Goal: Information Seeking & Learning: Learn about a topic

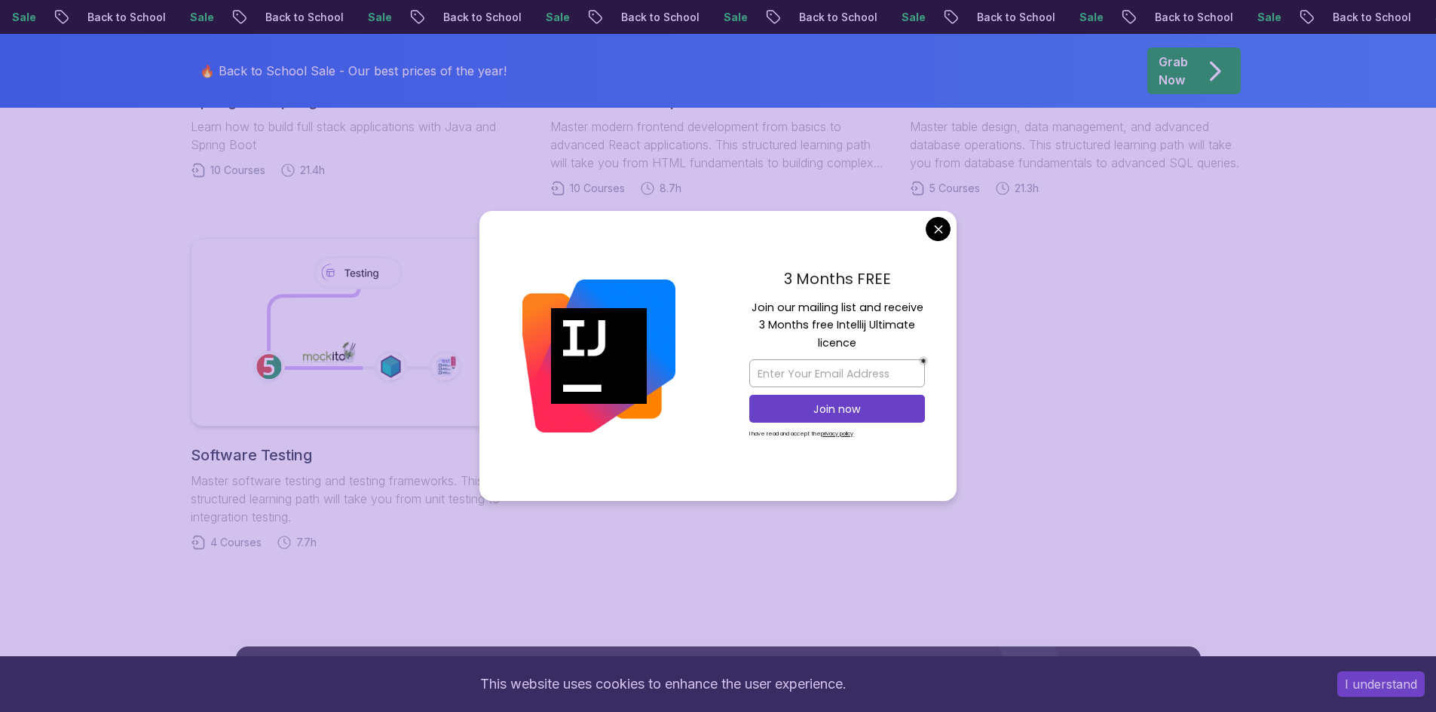
scroll to position [1121, 0]
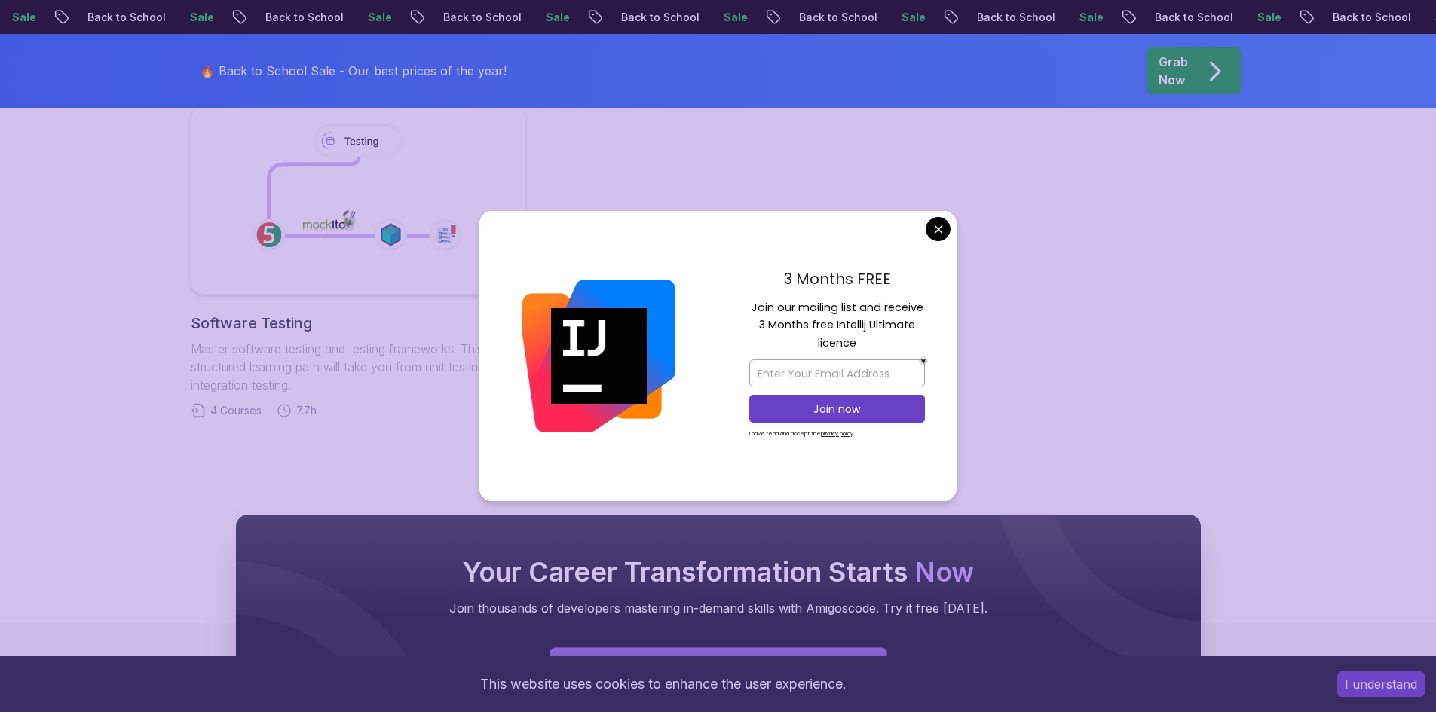
click at [932, 231] on body "Sale Back to School Sale Back to School Sale Back to School Sale Back to School…" at bounding box center [718, 52] width 1436 height 2347
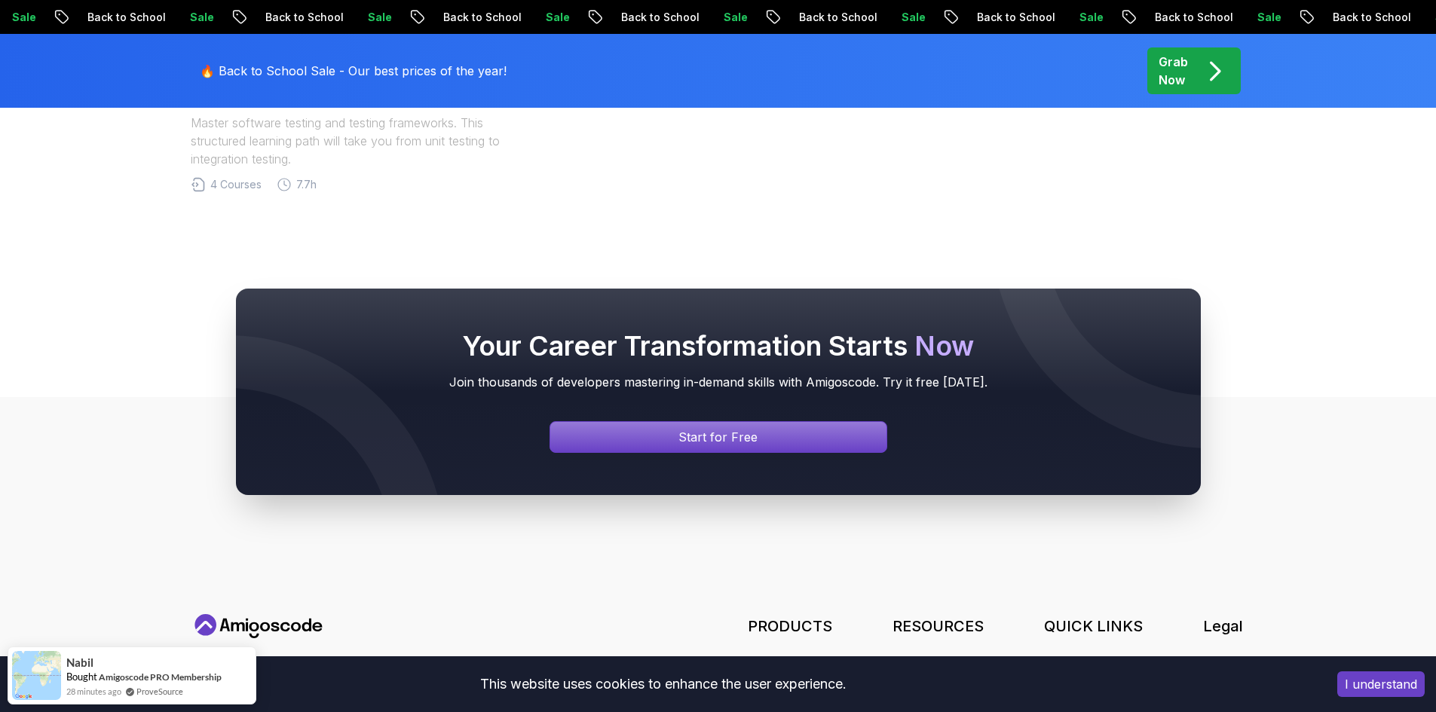
scroll to position [1263, 0]
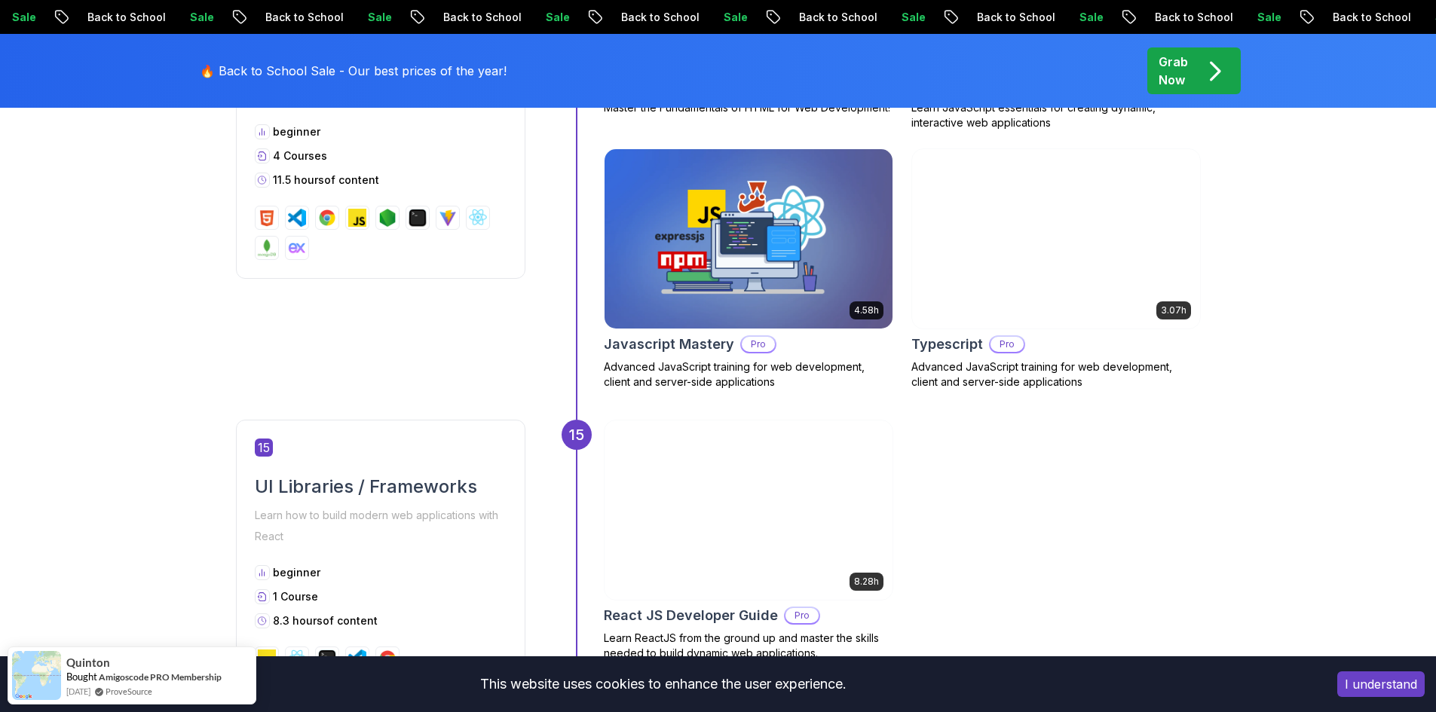
scroll to position [6331, 0]
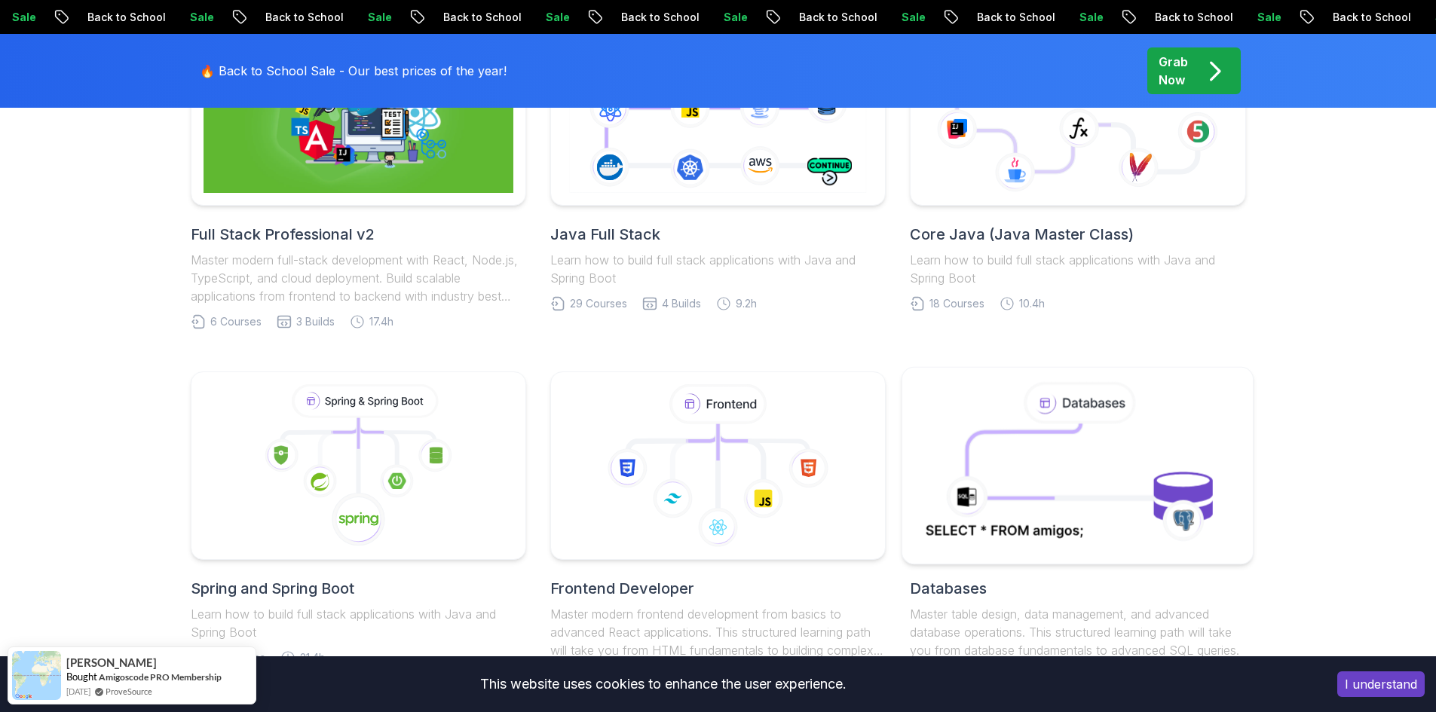
scroll to position [655, 0]
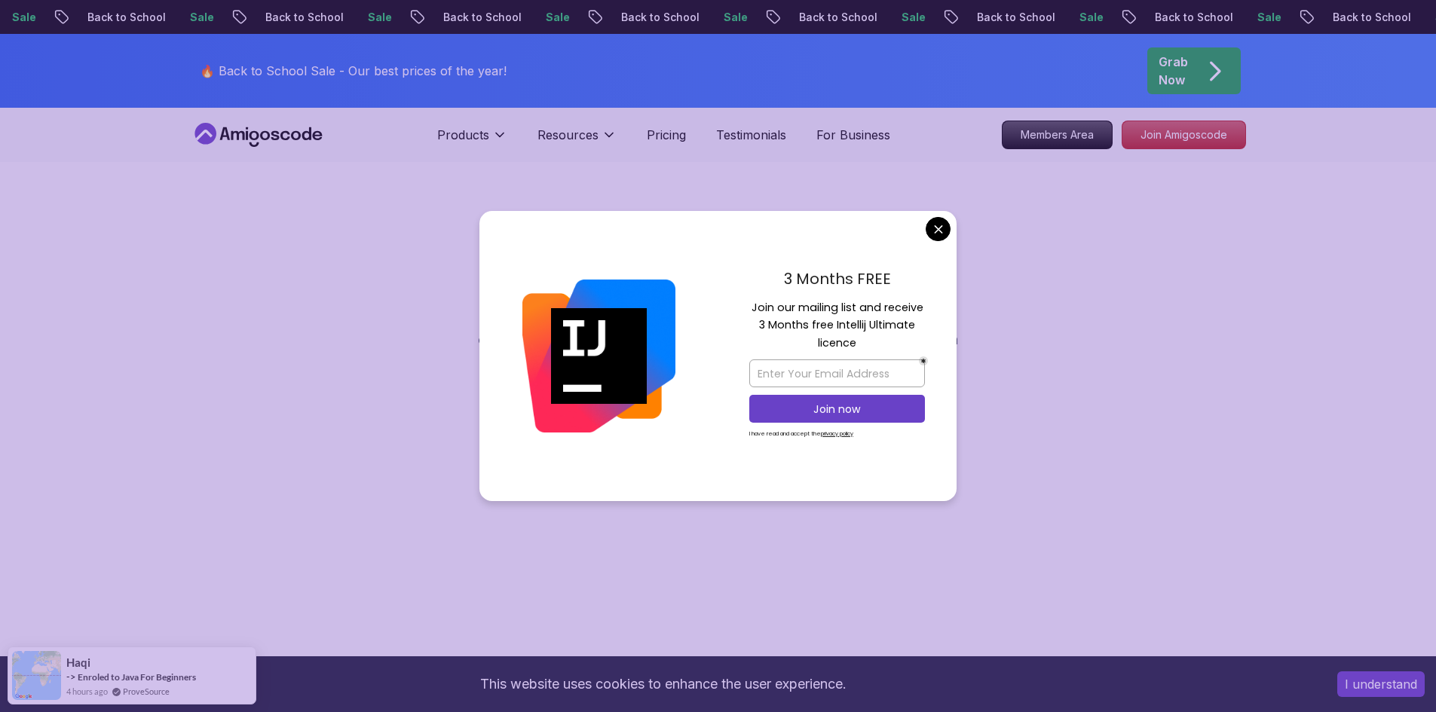
drag, startPoint x: 951, startPoint y: 227, endPoint x: 944, endPoint y: 228, distance: 7.7
click at [950, 227] on div "3 Months FREE Join our mailing list and receive 3 Months free Intellij Ultimate…" at bounding box center [837, 356] width 239 height 291
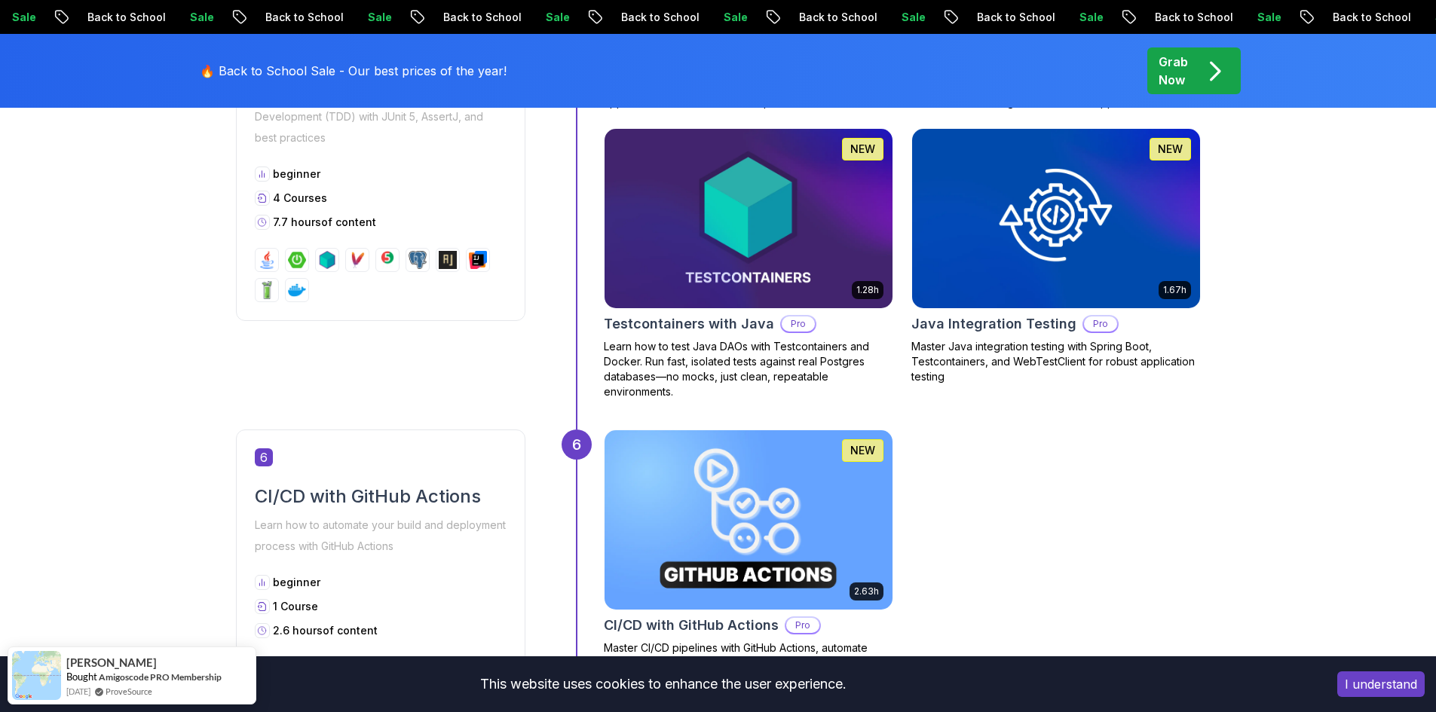
scroll to position [2261, 0]
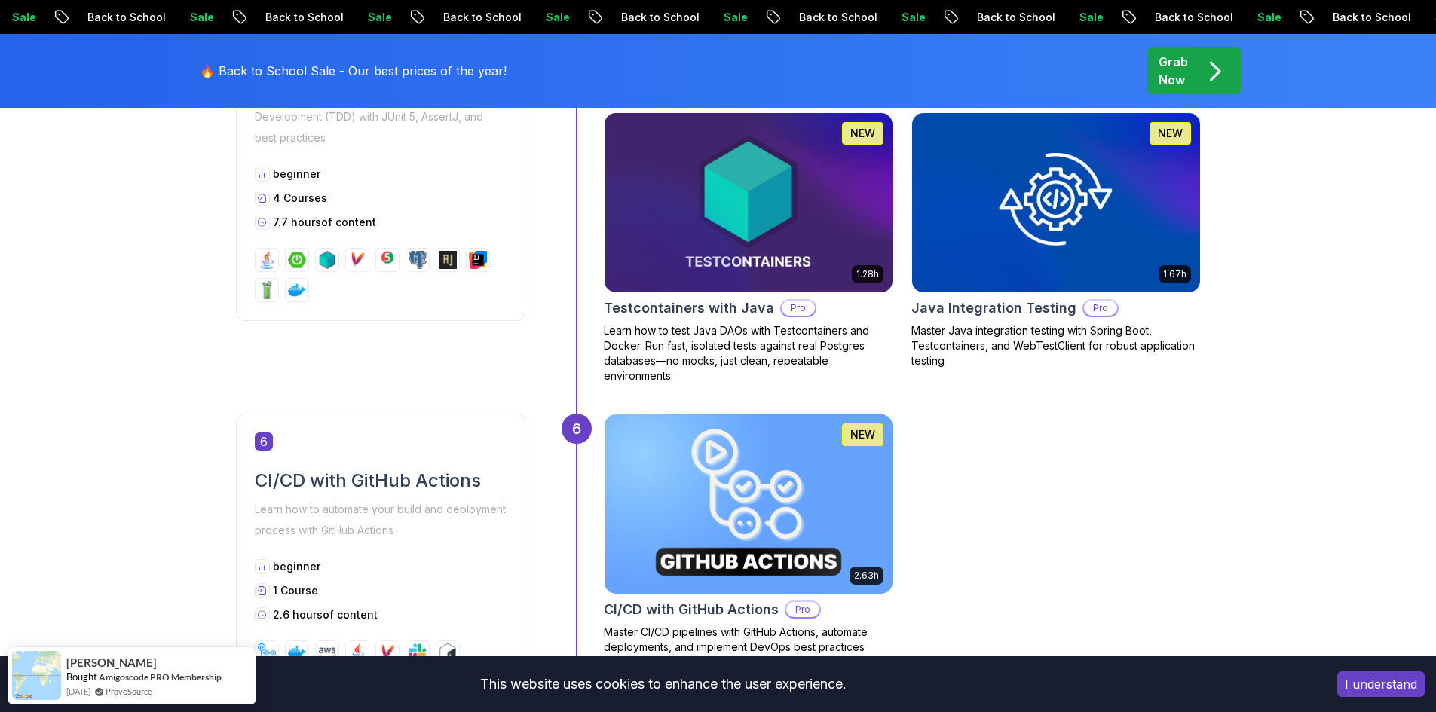
click at [854, 488] on img at bounding box center [748, 504] width 302 height 188
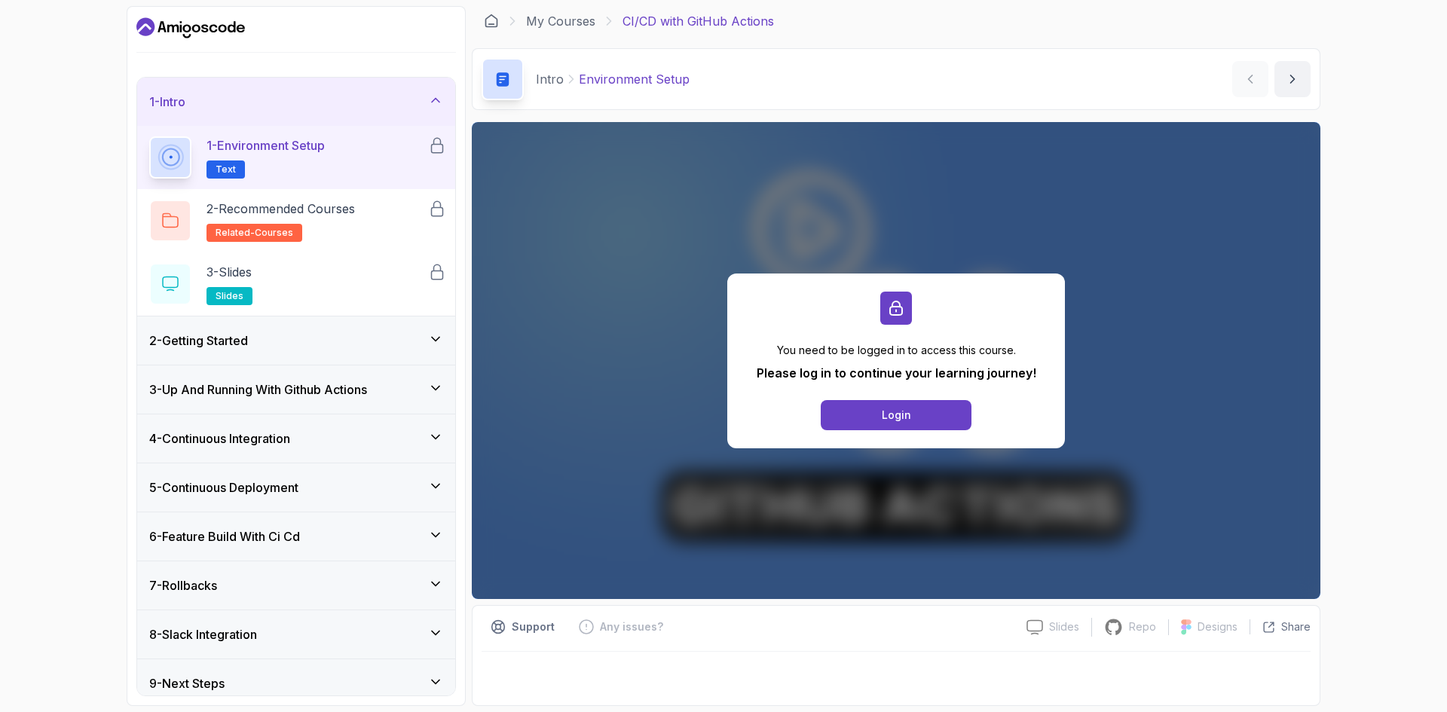
click at [266, 344] on div "2 - Getting Started" at bounding box center [296, 341] width 294 height 18
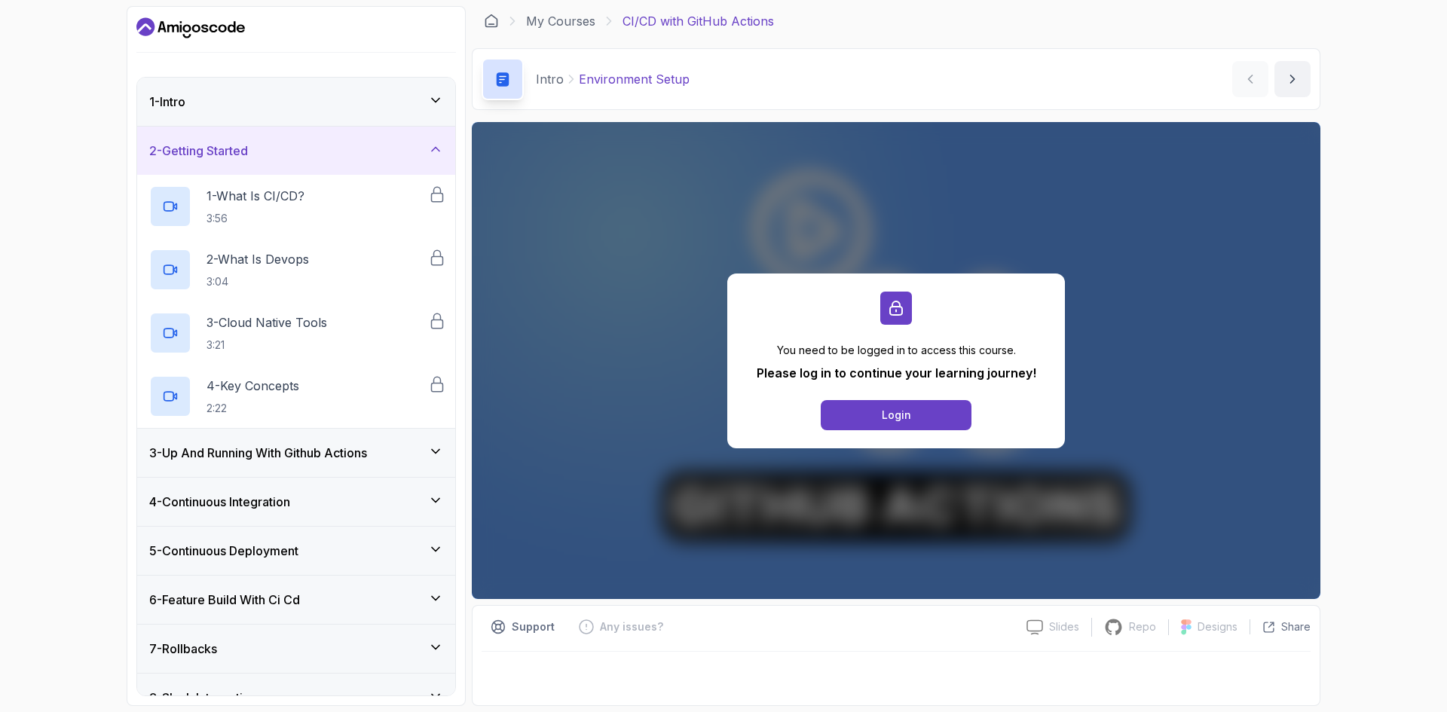
click at [313, 457] on h3 "3 - Up And Running With Github Actions" at bounding box center [258, 453] width 218 height 18
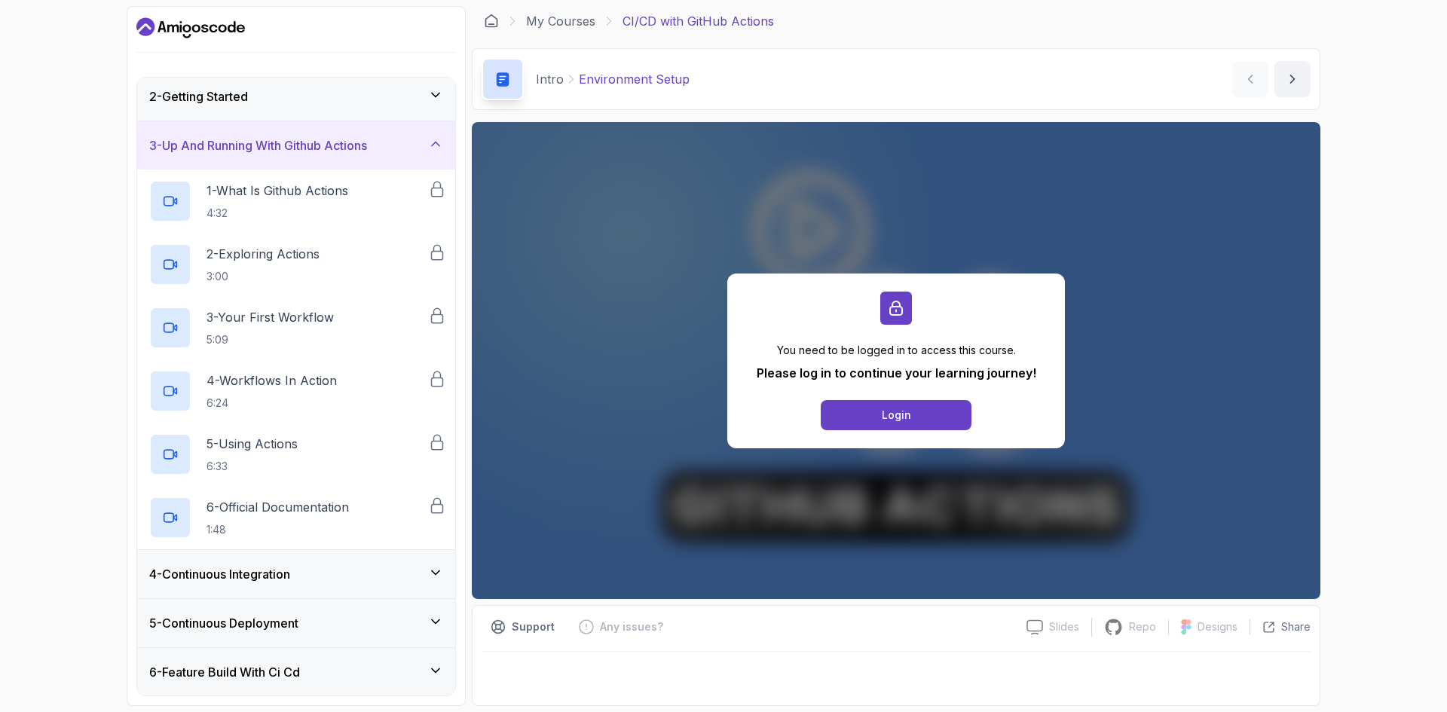
scroll to position [202, 0]
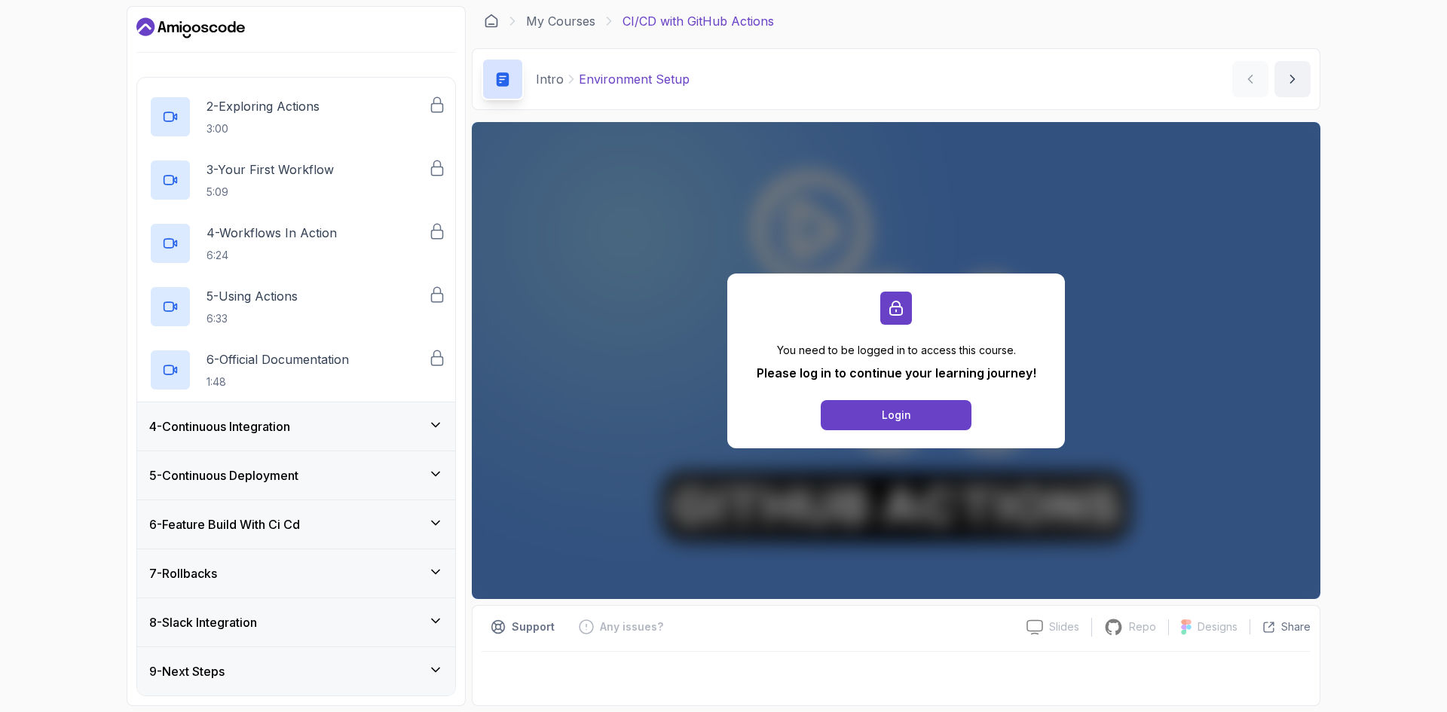
click at [338, 608] on div "8 - Slack Integration" at bounding box center [296, 622] width 318 height 48
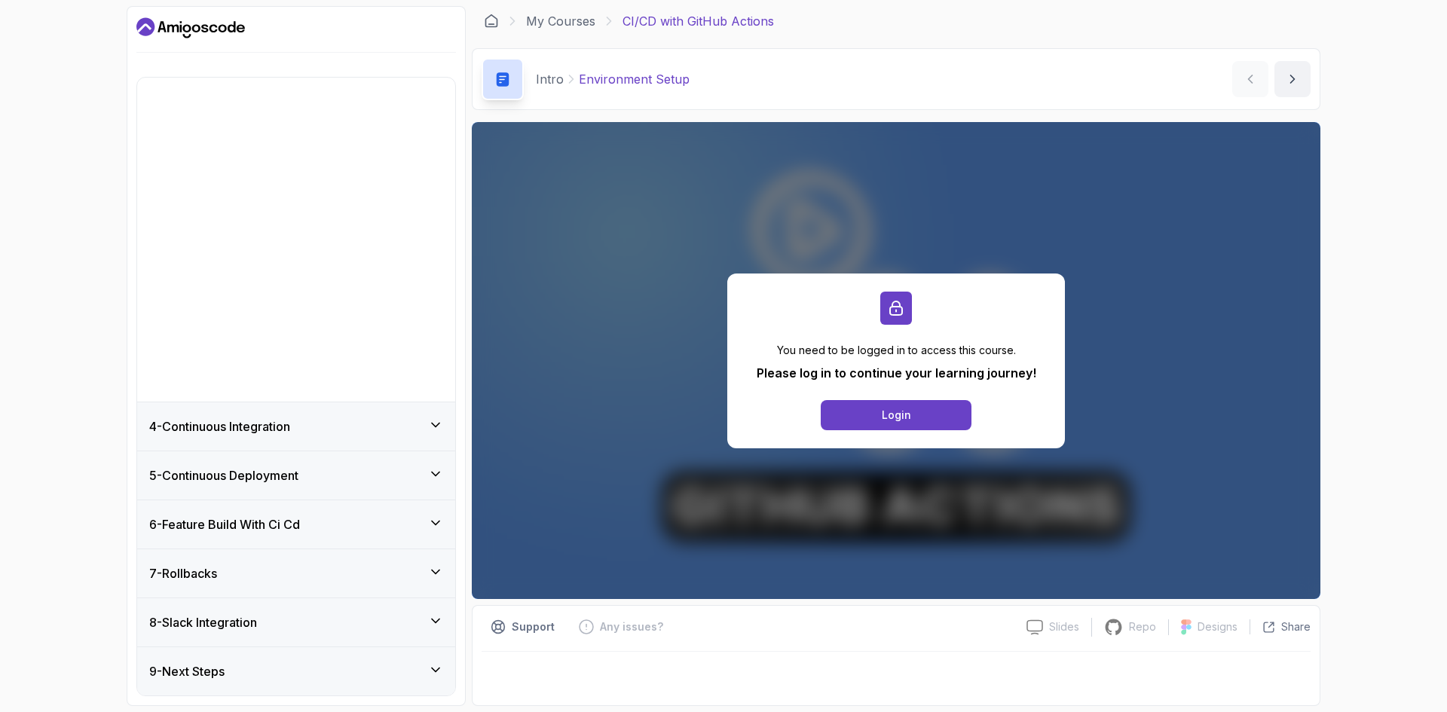
scroll to position [0, 0]
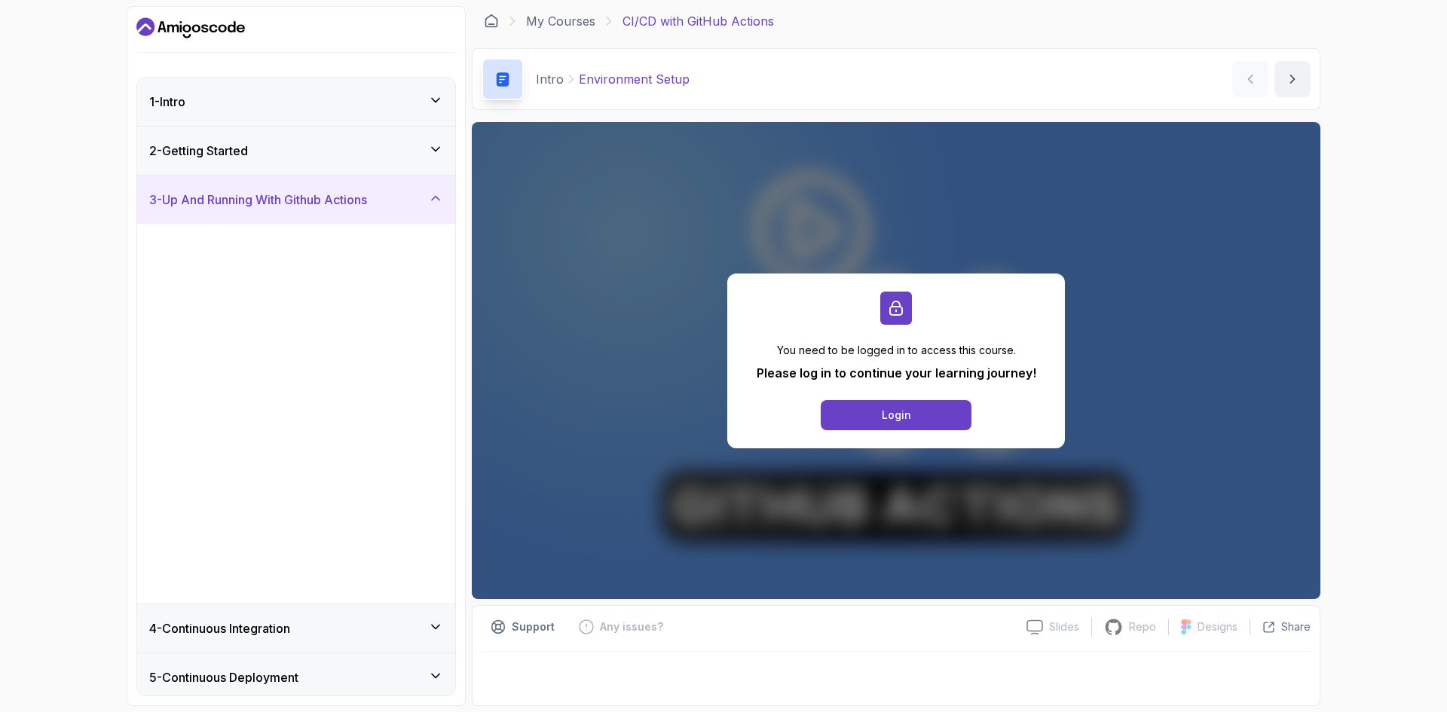
click at [339, 608] on div "1 - Intro 2 - Getting Started 3 - Up And Running With Github Actions 1 - What I…" at bounding box center [296, 387] width 318 height 618
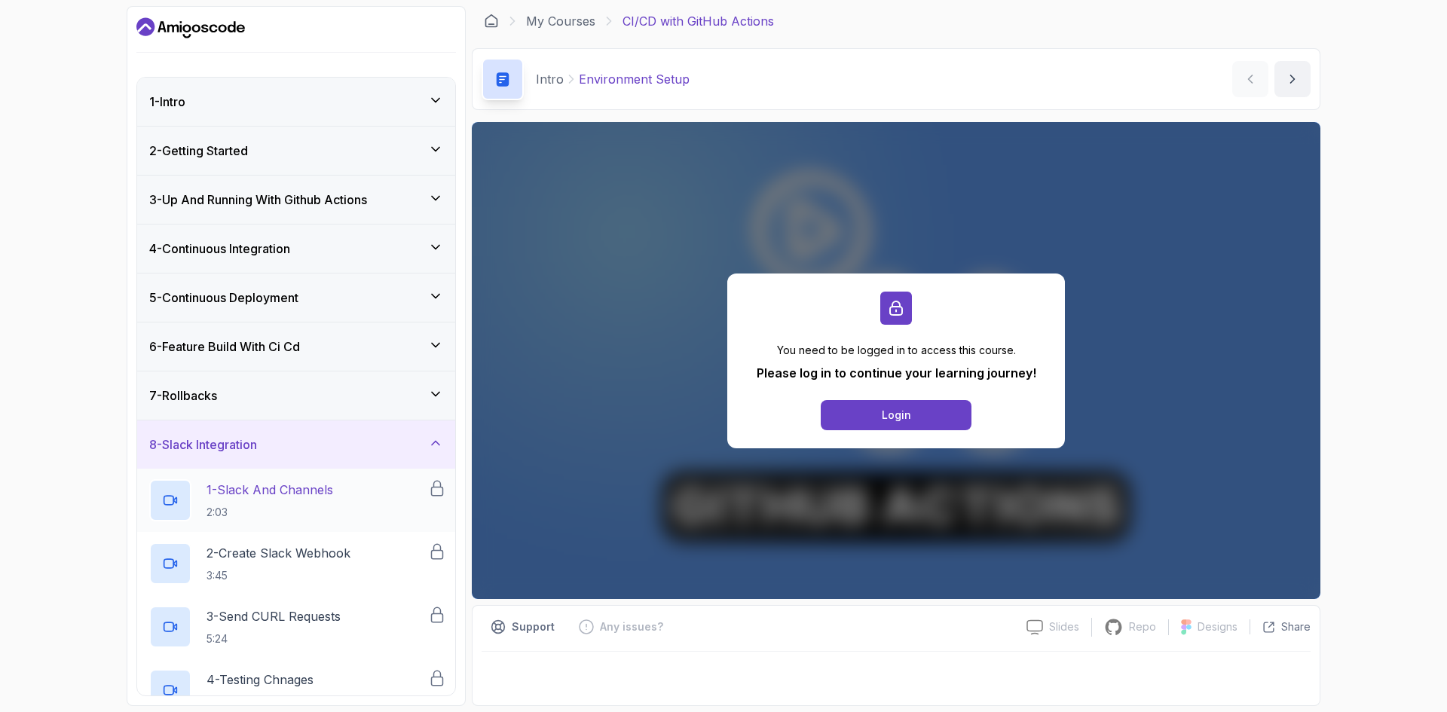
click at [319, 489] on p "1 - Slack And Channels" at bounding box center [270, 490] width 127 height 18
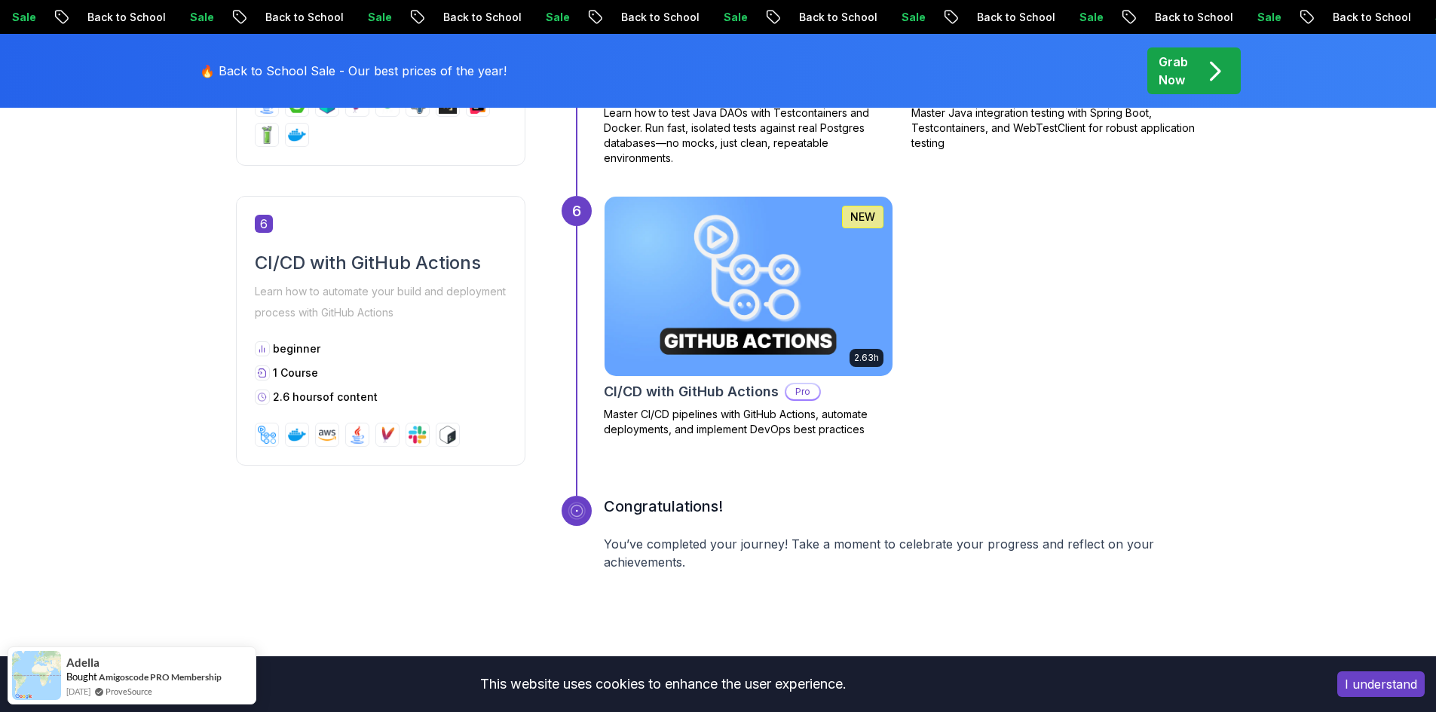
scroll to position [2487, 0]
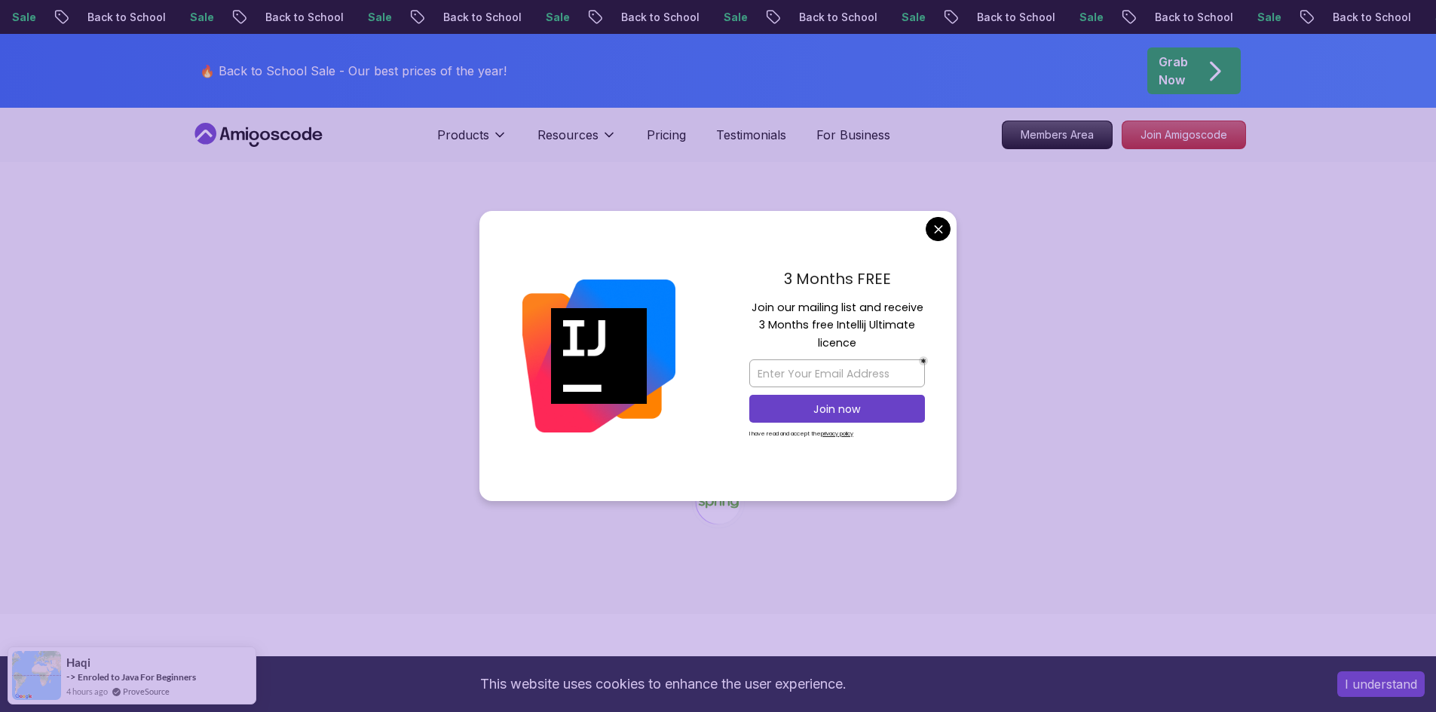
click at [928, 216] on div "3 Months FREE Join our mailing list and receive 3 Months free Intellij Ultimate…" at bounding box center [837, 356] width 239 height 291
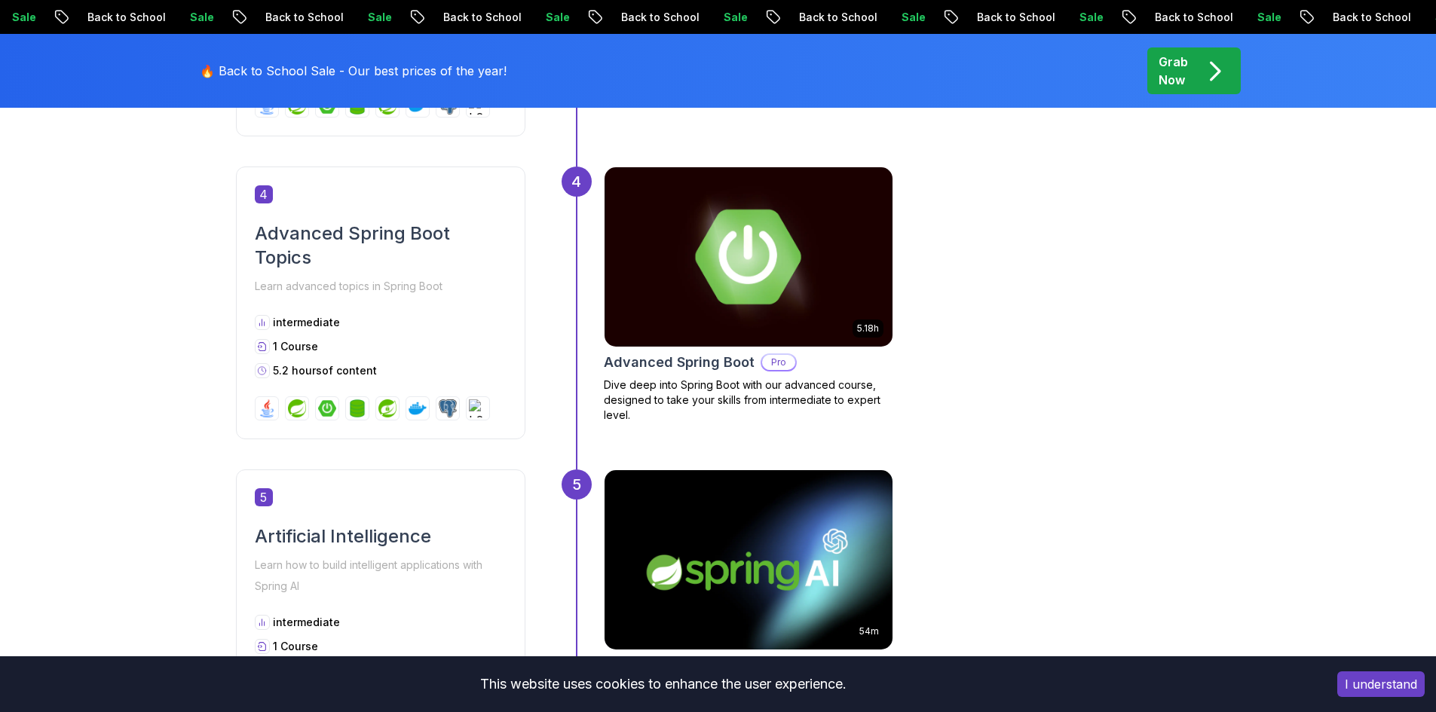
scroll to position [1507, 0]
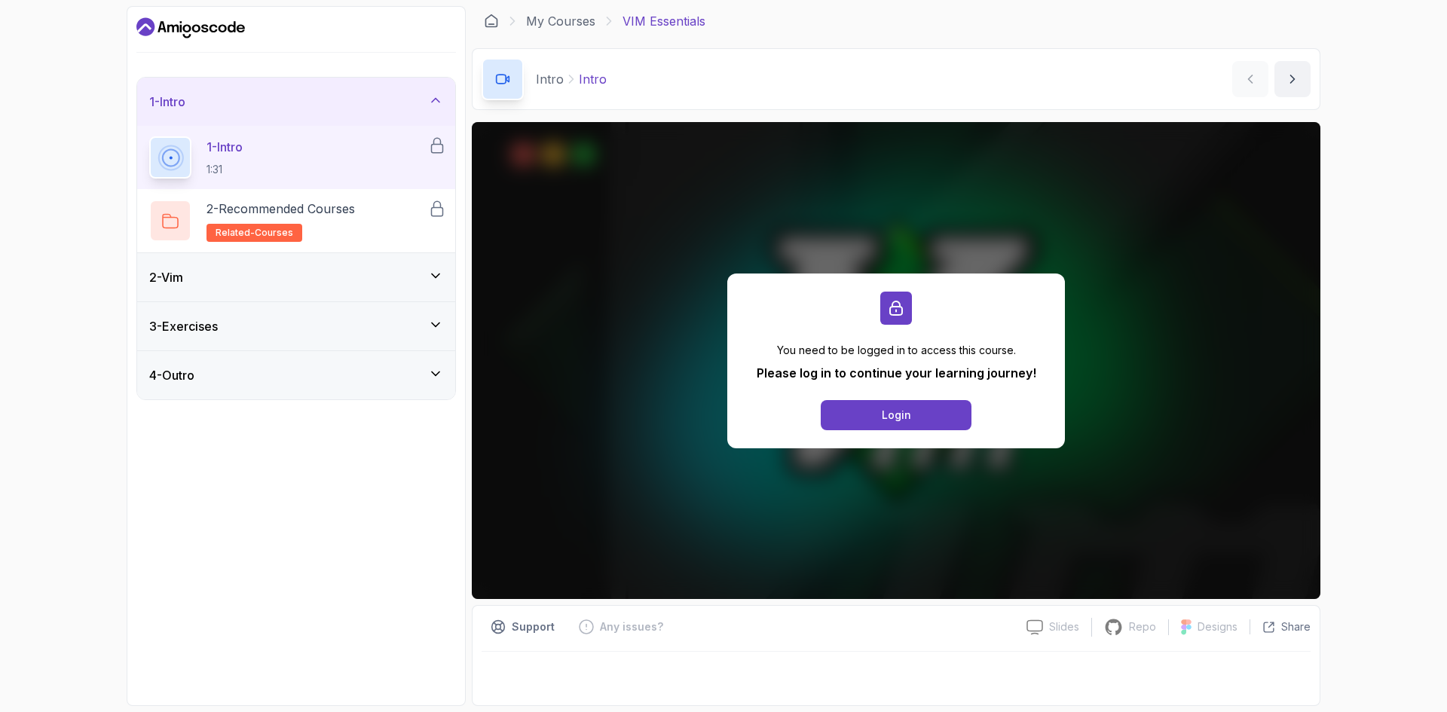
click at [422, 279] on div "2 - Vim" at bounding box center [296, 277] width 294 height 18
